Goal: Use online tool/utility: Utilize a website feature to perform a specific function

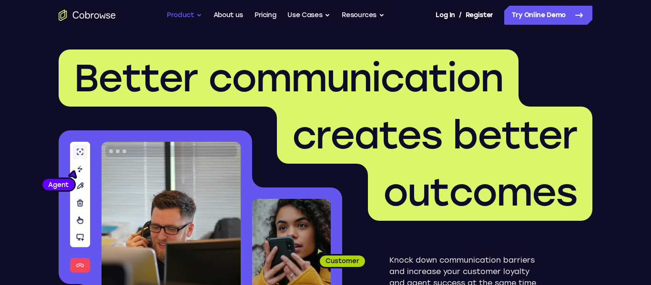
click at [182, 19] on button "Product" at bounding box center [184, 15] width 35 height 19
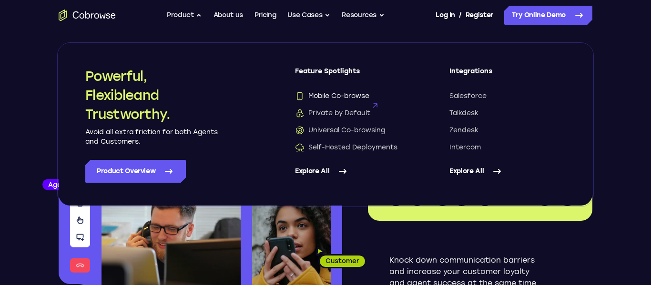
click at [335, 97] on span "Mobile Co-browse" at bounding box center [332, 96] width 74 height 10
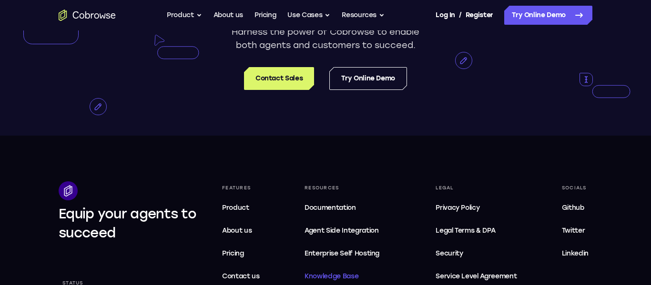
scroll to position [1948, 0]
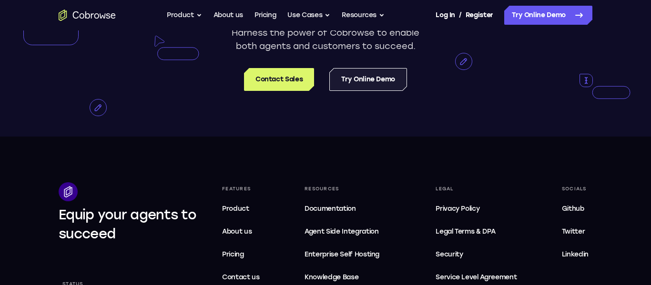
click at [363, 91] on link "Try Online Demo" at bounding box center [368, 79] width 78 height 23
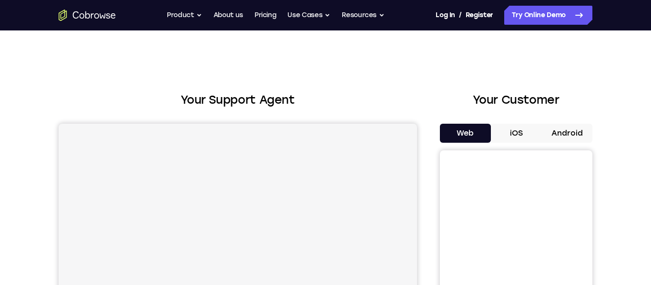
click at [558, 133] on button "Android" at bounding box center [566, 133] width 51 height 19
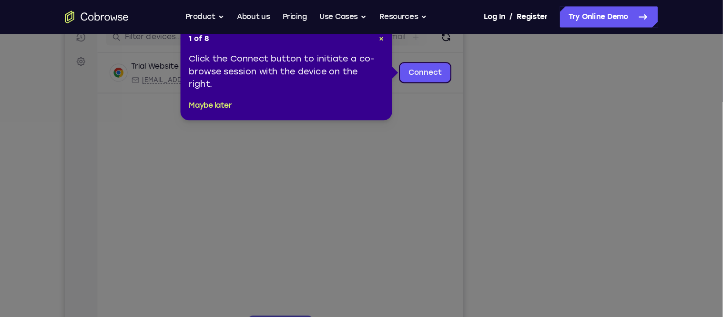
scroll to position [126, 0]
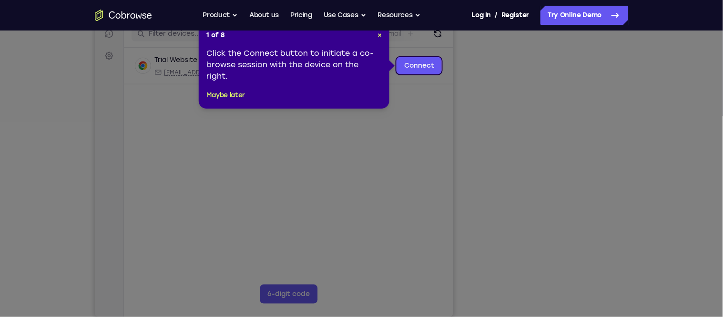
click at [566, 172] on icon at bounding box center [361, 158] width 723 height 317
click at [380, 37] on span "×" at bounding box center [379, 35] width 4 height 8
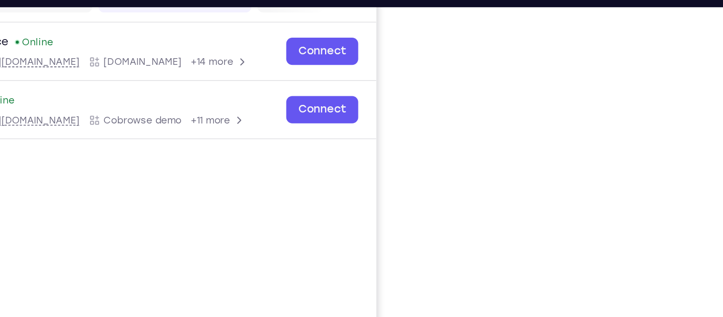
scroll to position [134, 0]
